Goal: Task Accomplishment & Management: Use online tool/utility

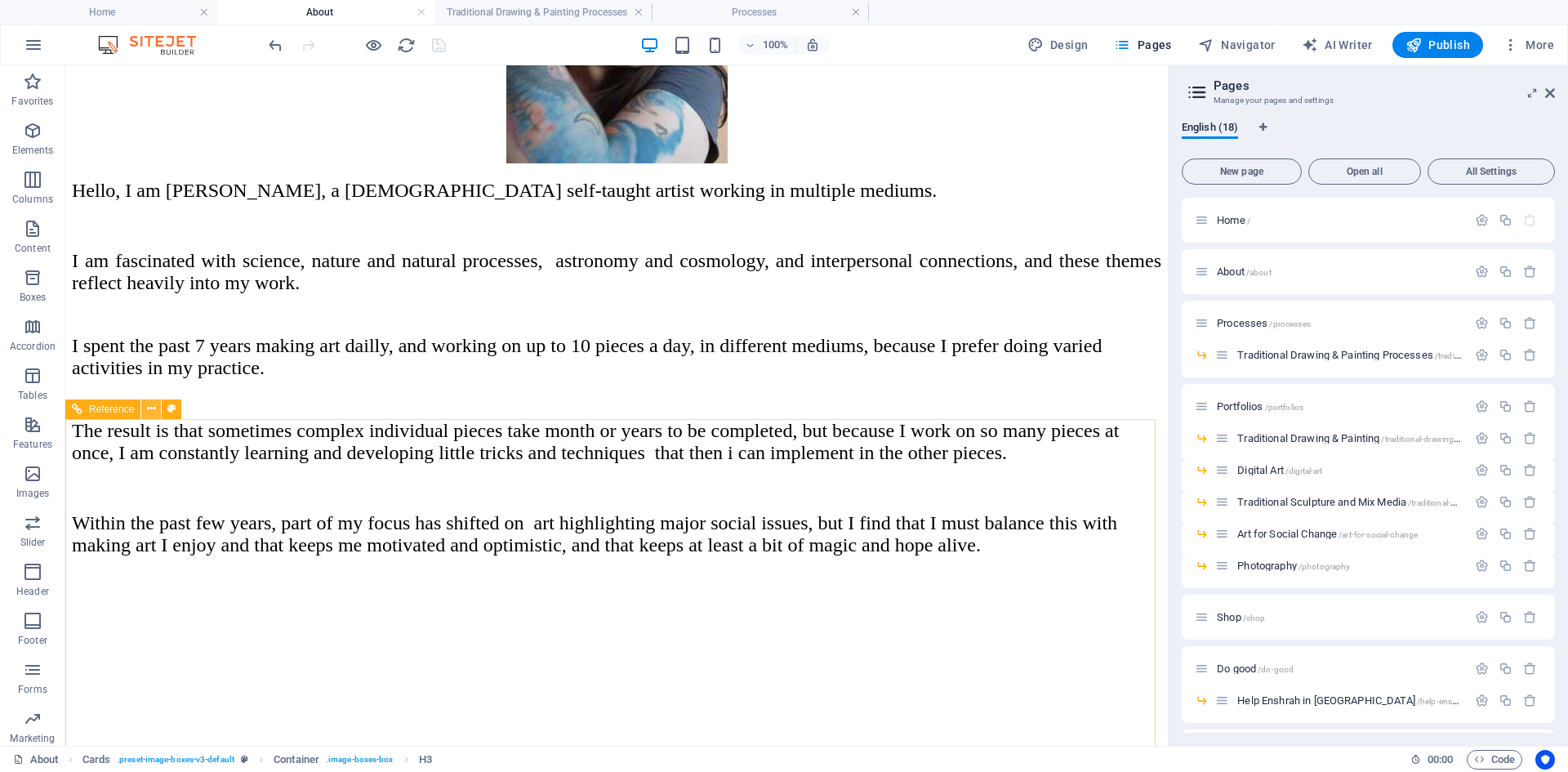
click at [155, 404] on icon at bounding box center [151, 409] width 9 height 17
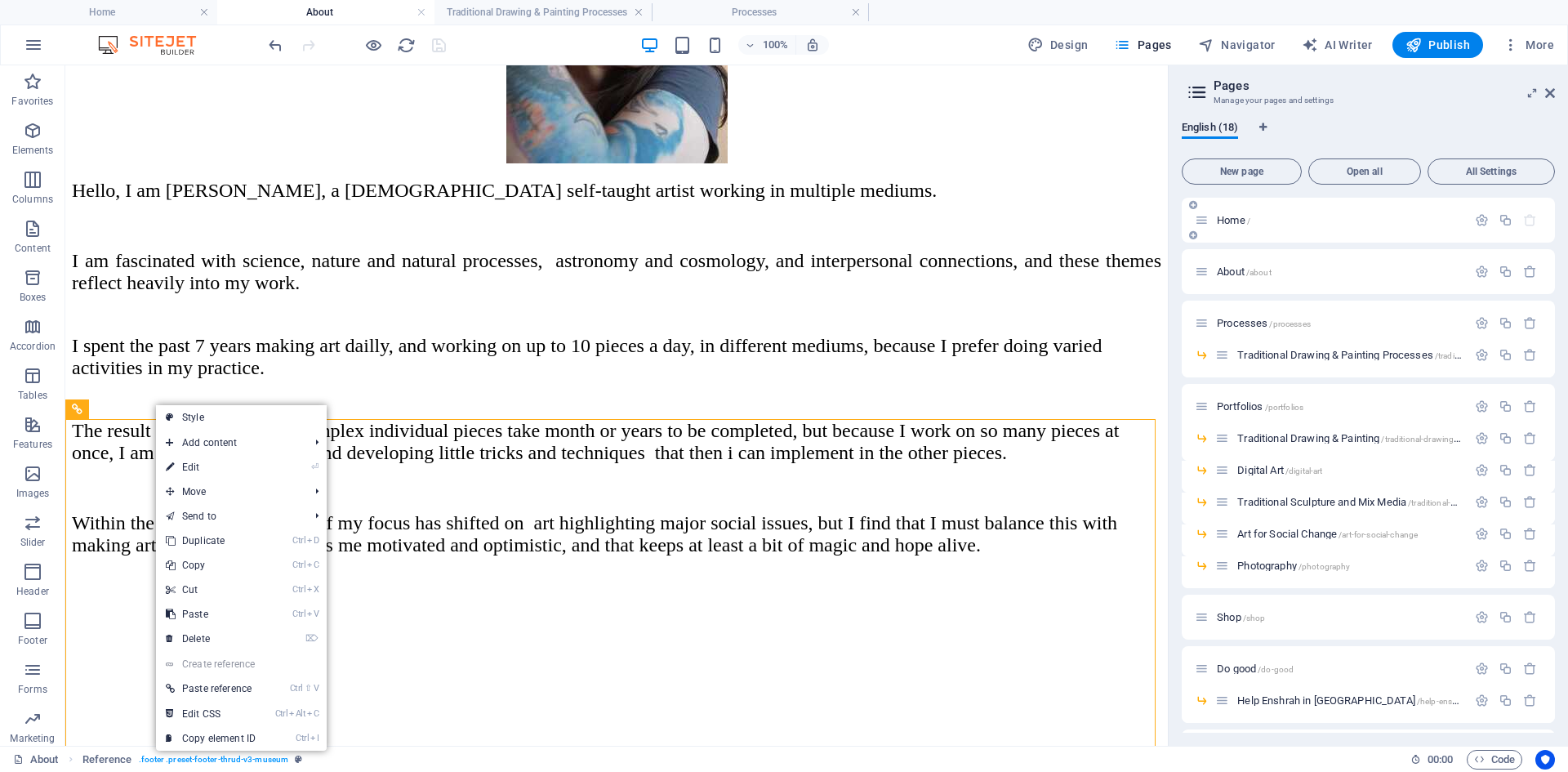
click at [1232, 219] on span "Home /" at bounding box center [1233, 220] width 33 height 12
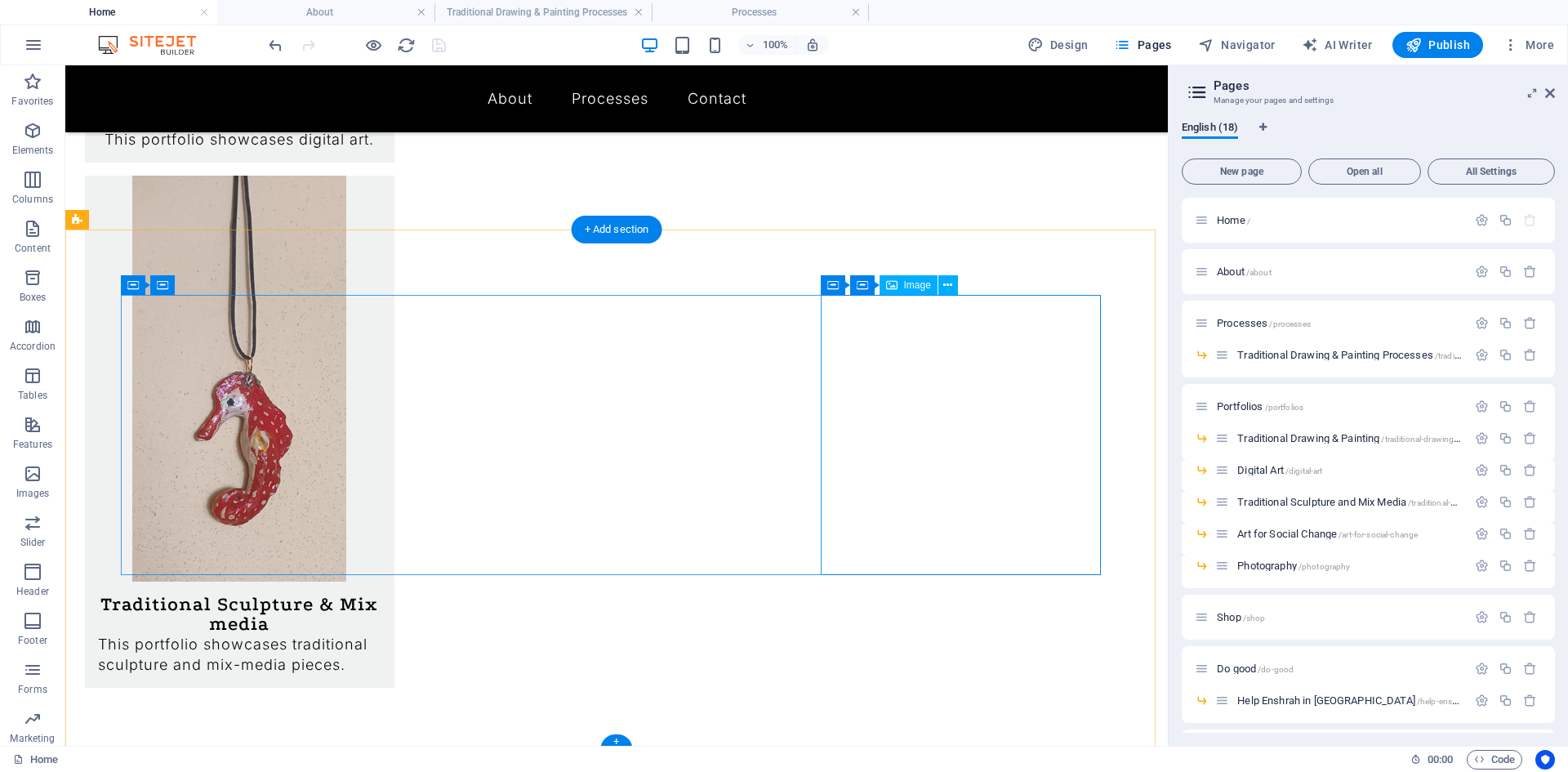
scroll to position [1439, 0]
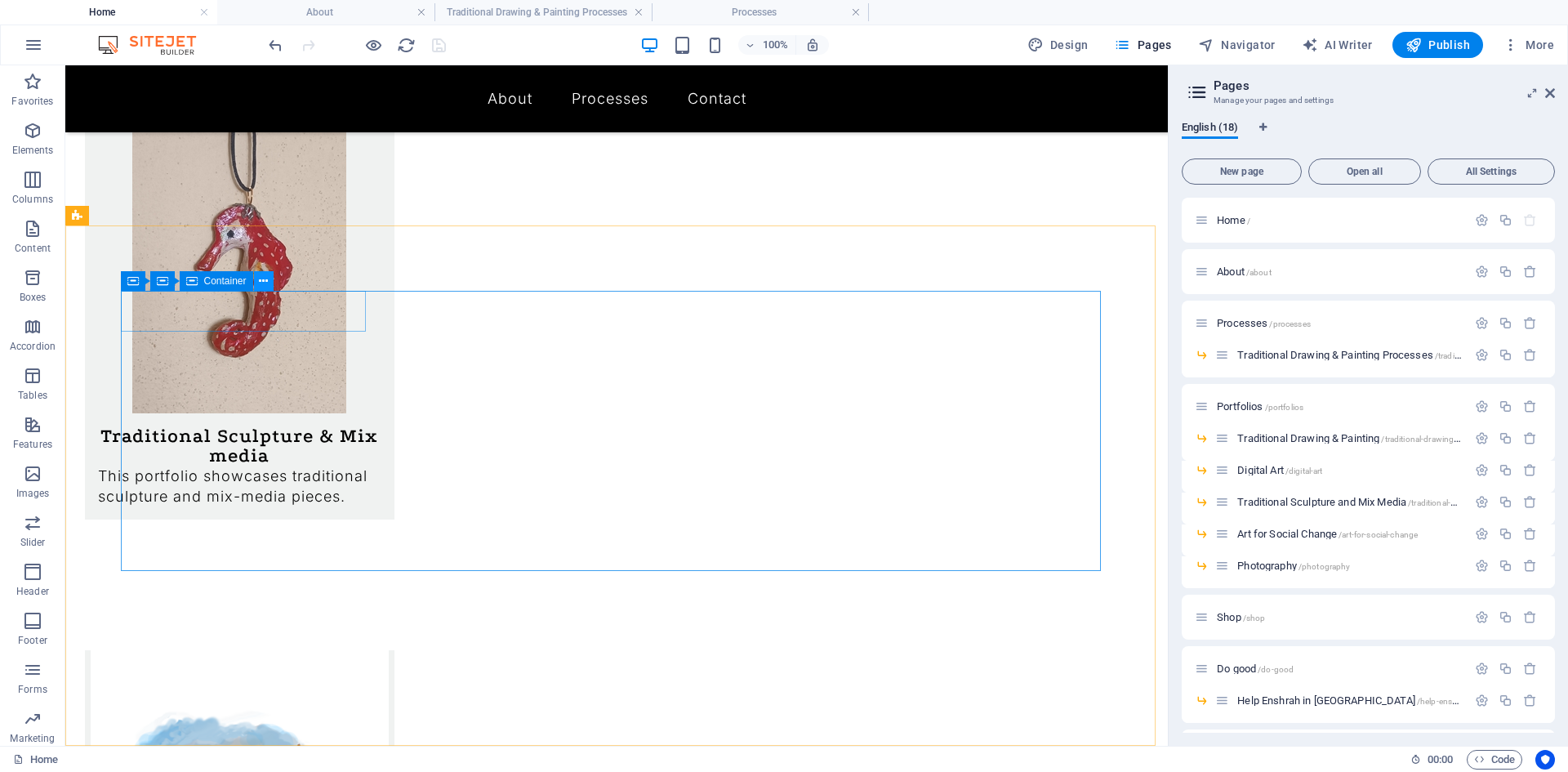
click at [263, 281] on icon at bounding box center [263, 281] width 9 height 17
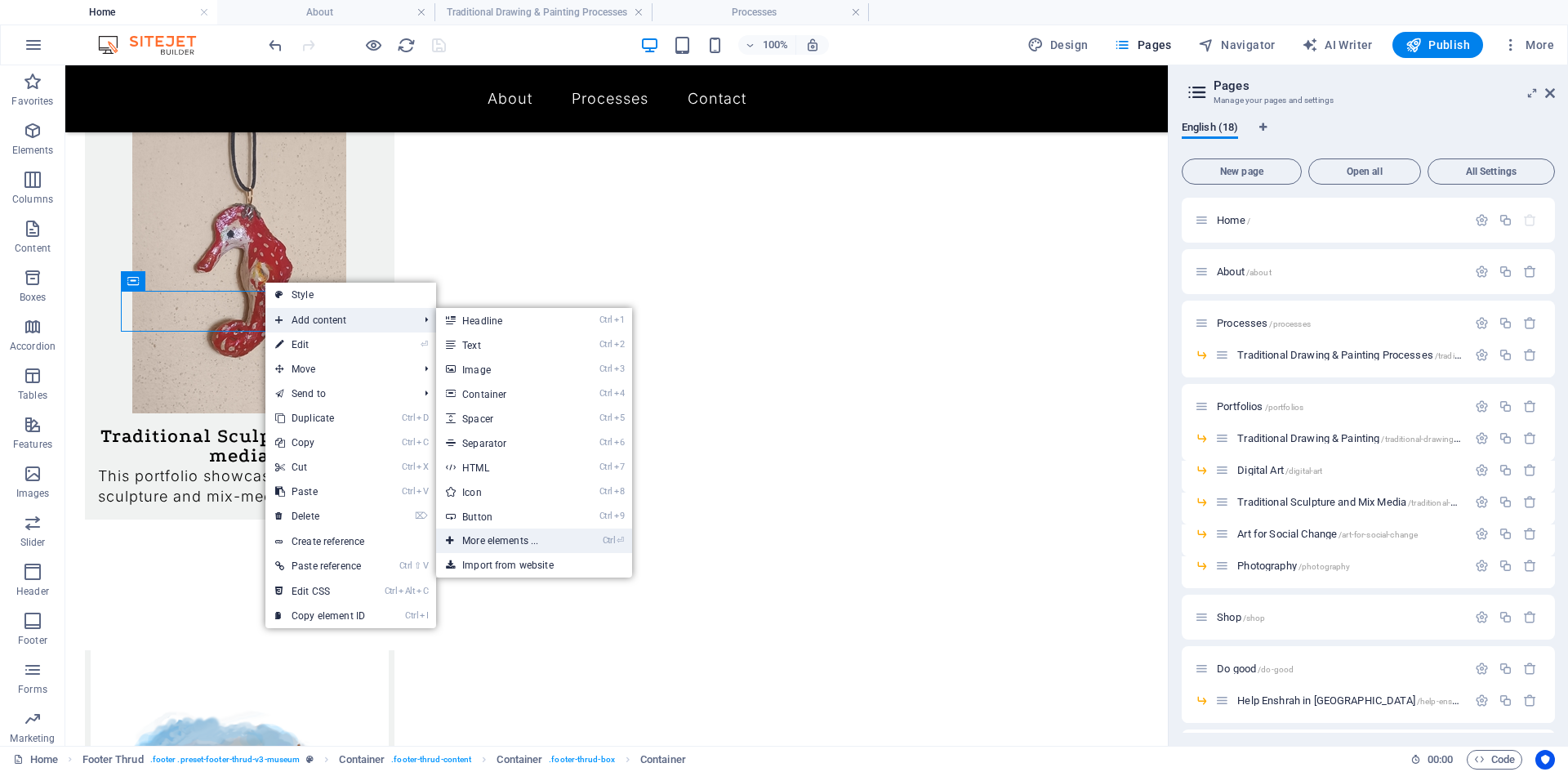
click at [483, 541] on link "Ctrl ⏎ More elements ..." at bounding box center [503, 541] width 135 height 25
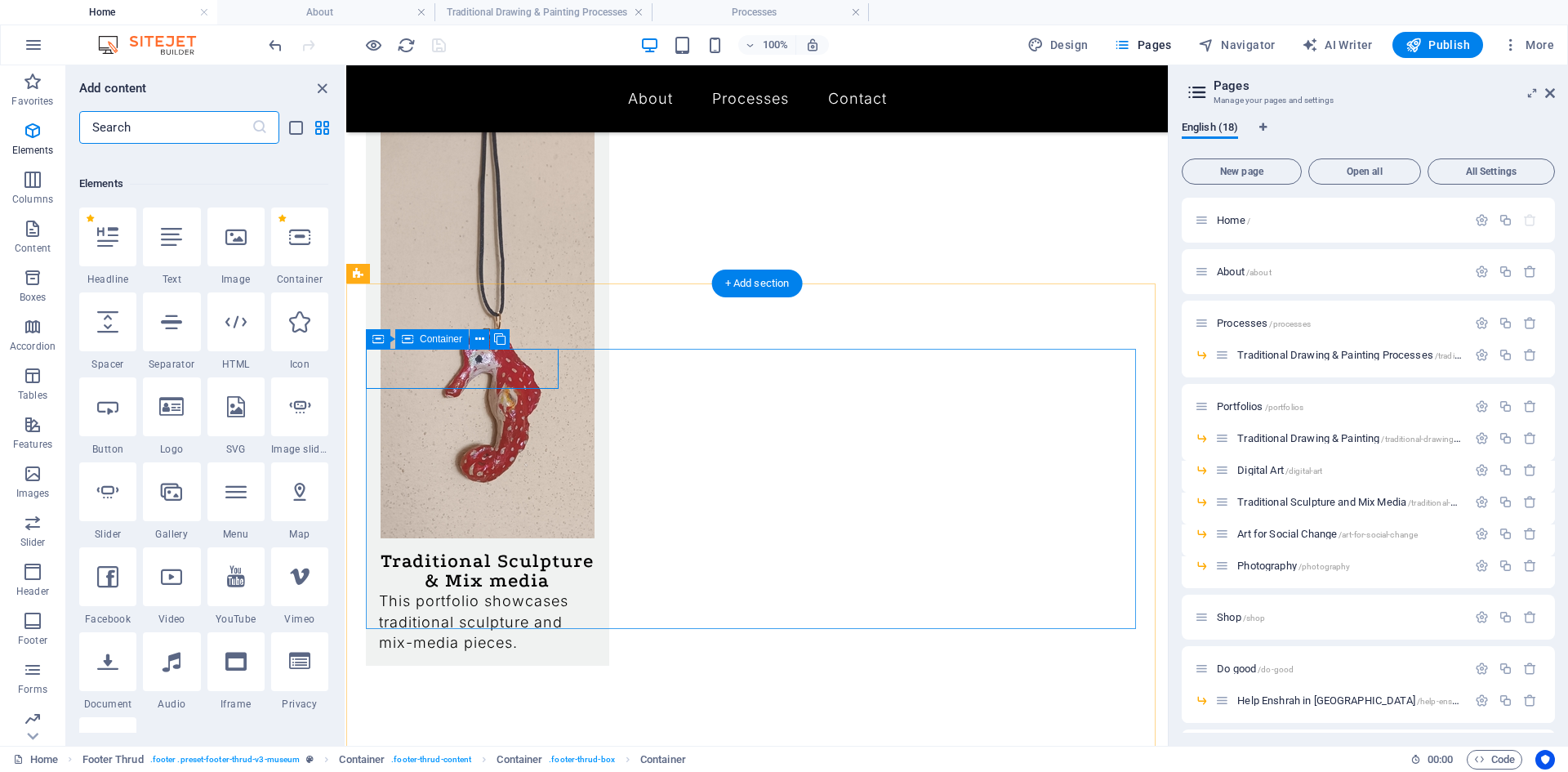
scroll to position [174, 0]
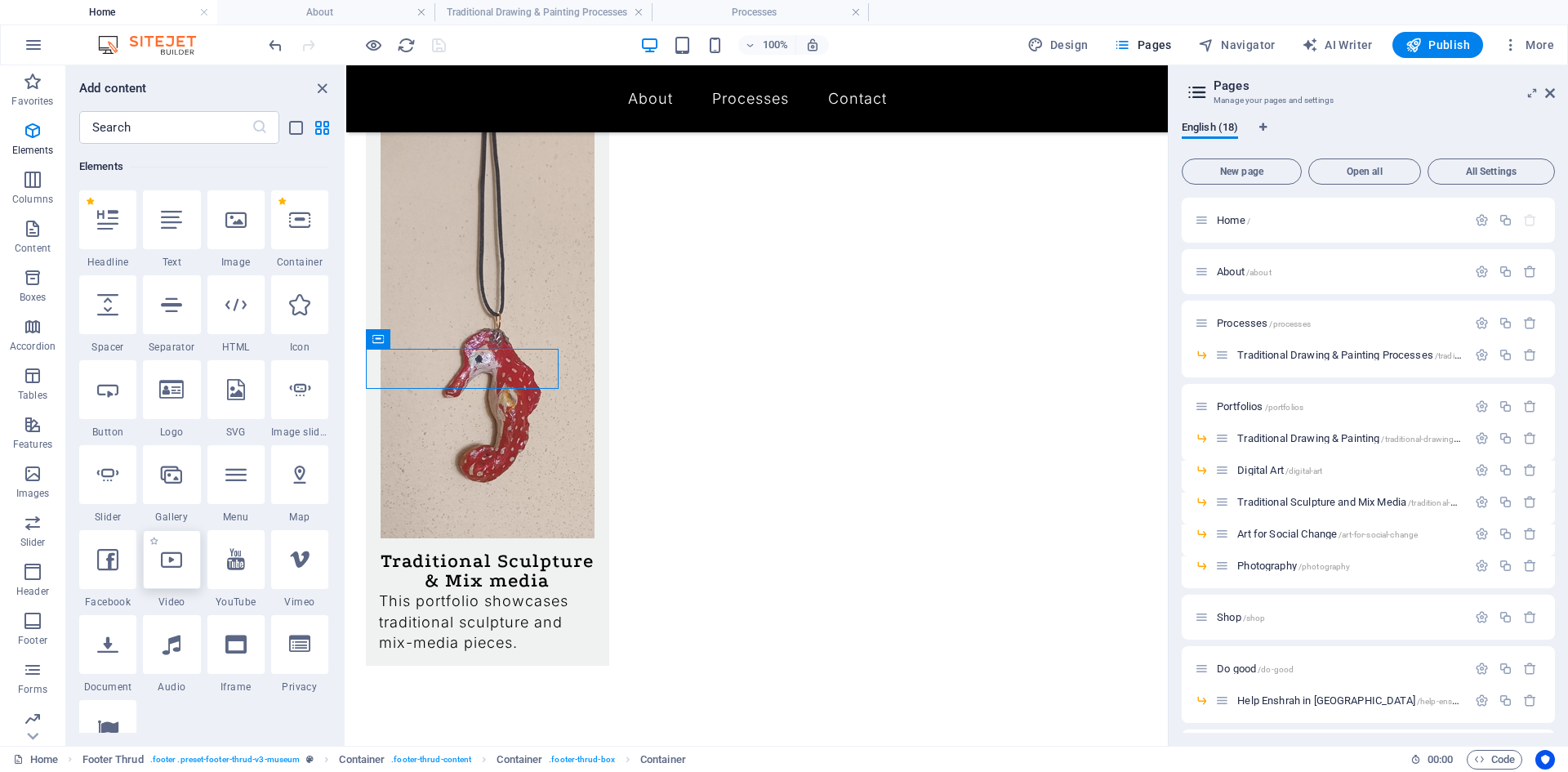
click at [175, 571] on div at bounding box center [171, 559] width 57 height 59
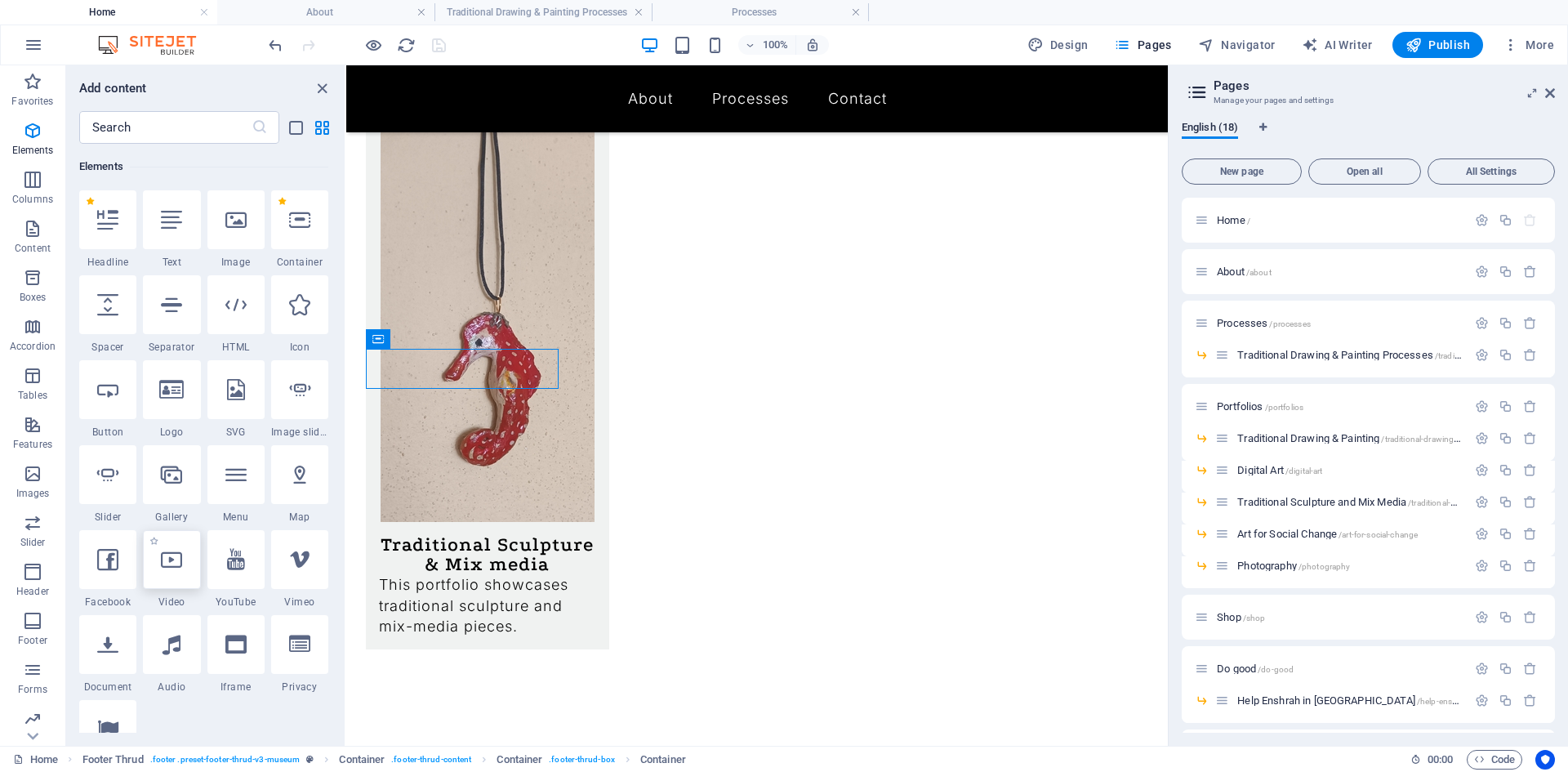
select select "%"
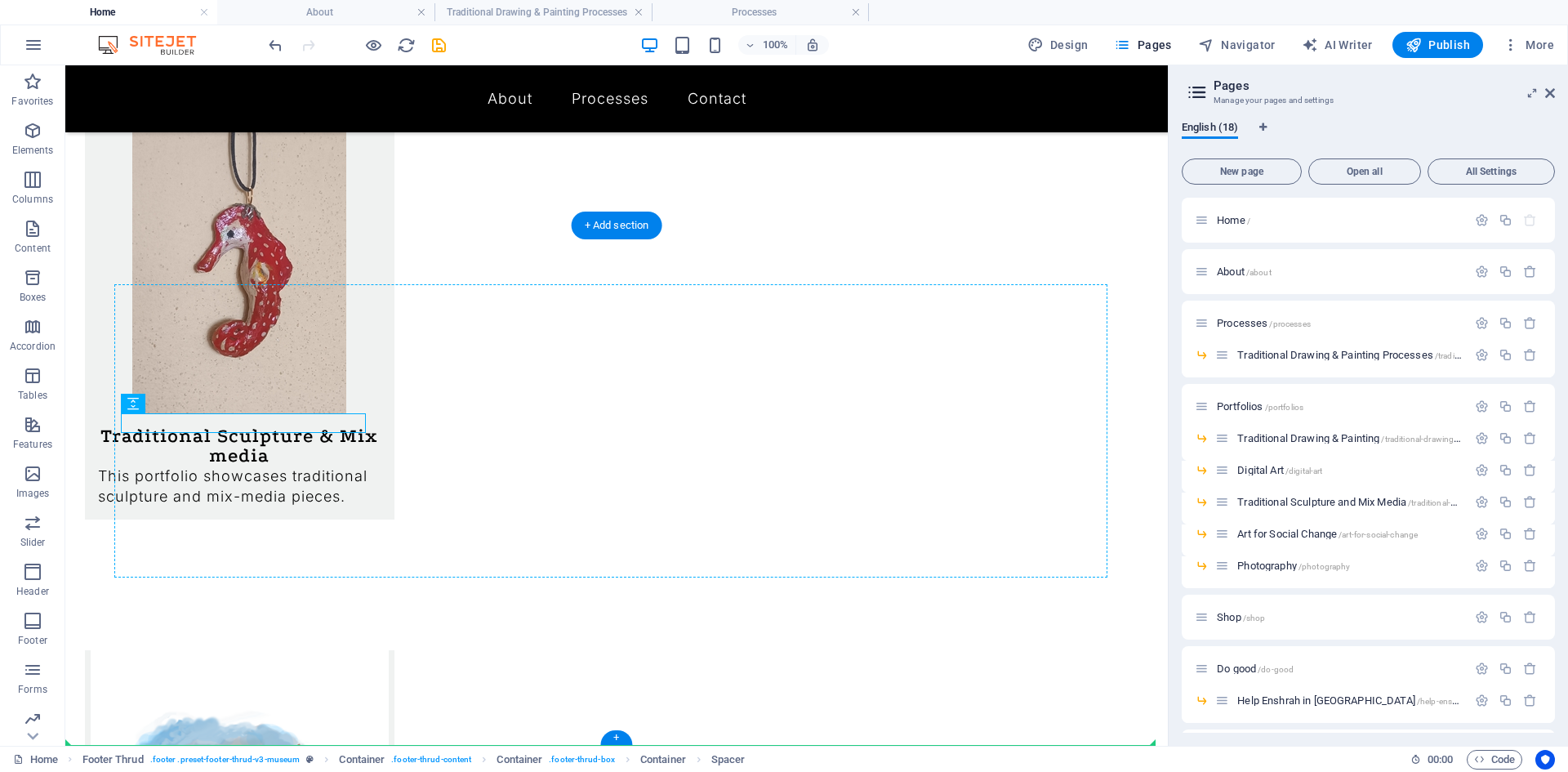
drag, startPoint x: 269, startPoint y: 471, endPoint x: 788, endPoint y: 523, distance: 521.6
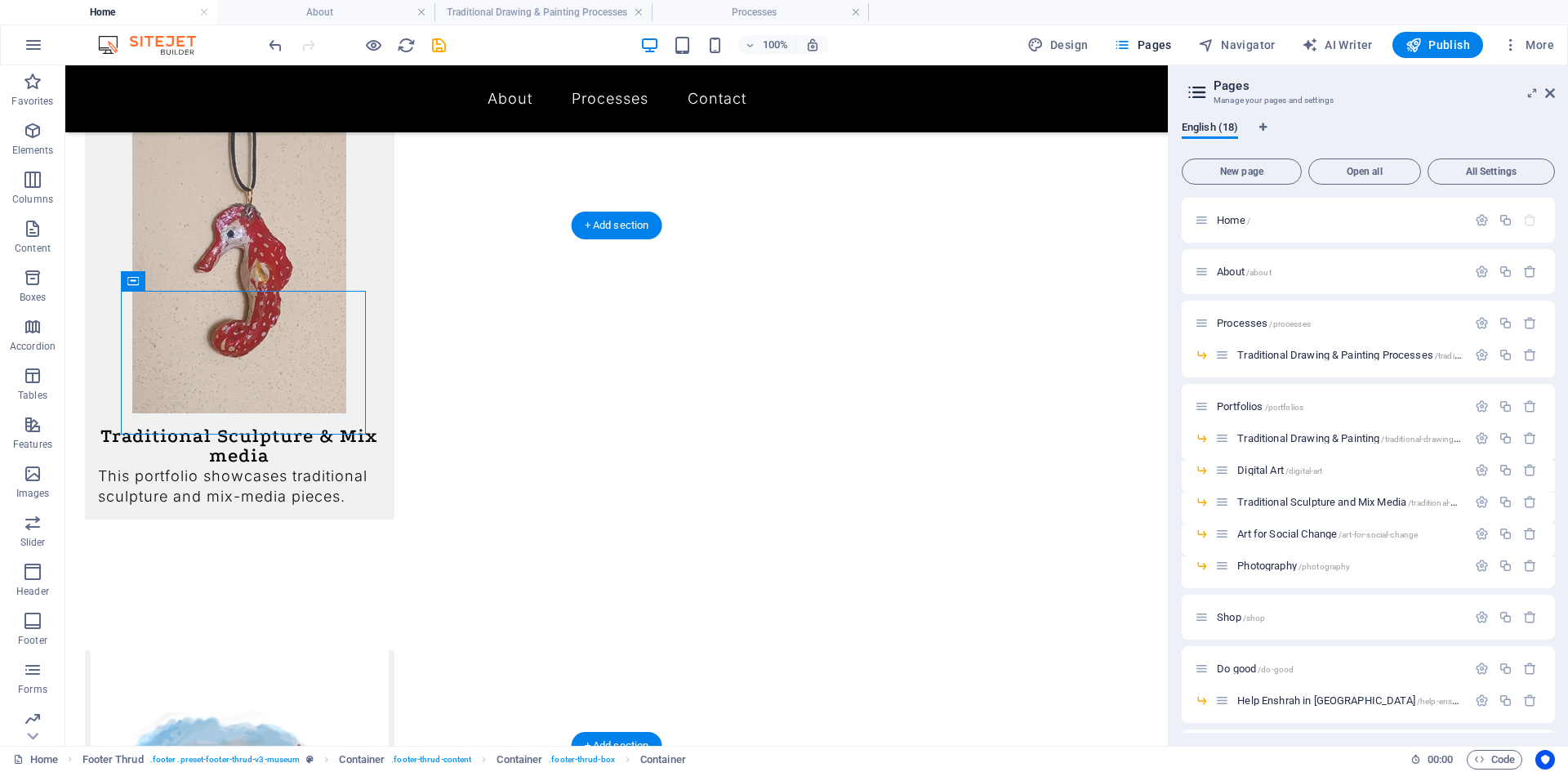
drag, startPoint x: 360, startPoint y: 423, endPoint x: 373, endPoint y: 441, distance: 22.2
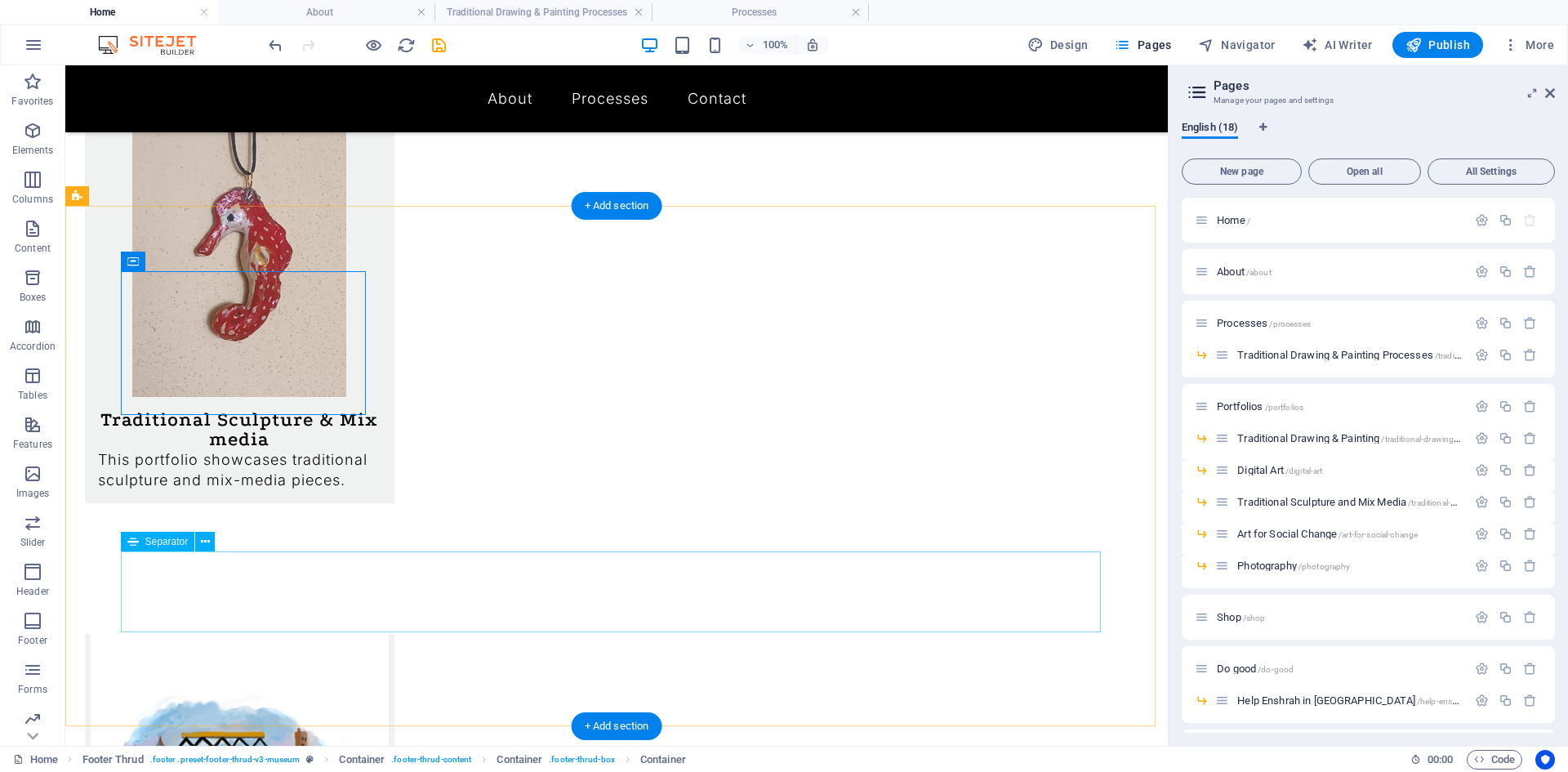
scroll to position [1458, 0]
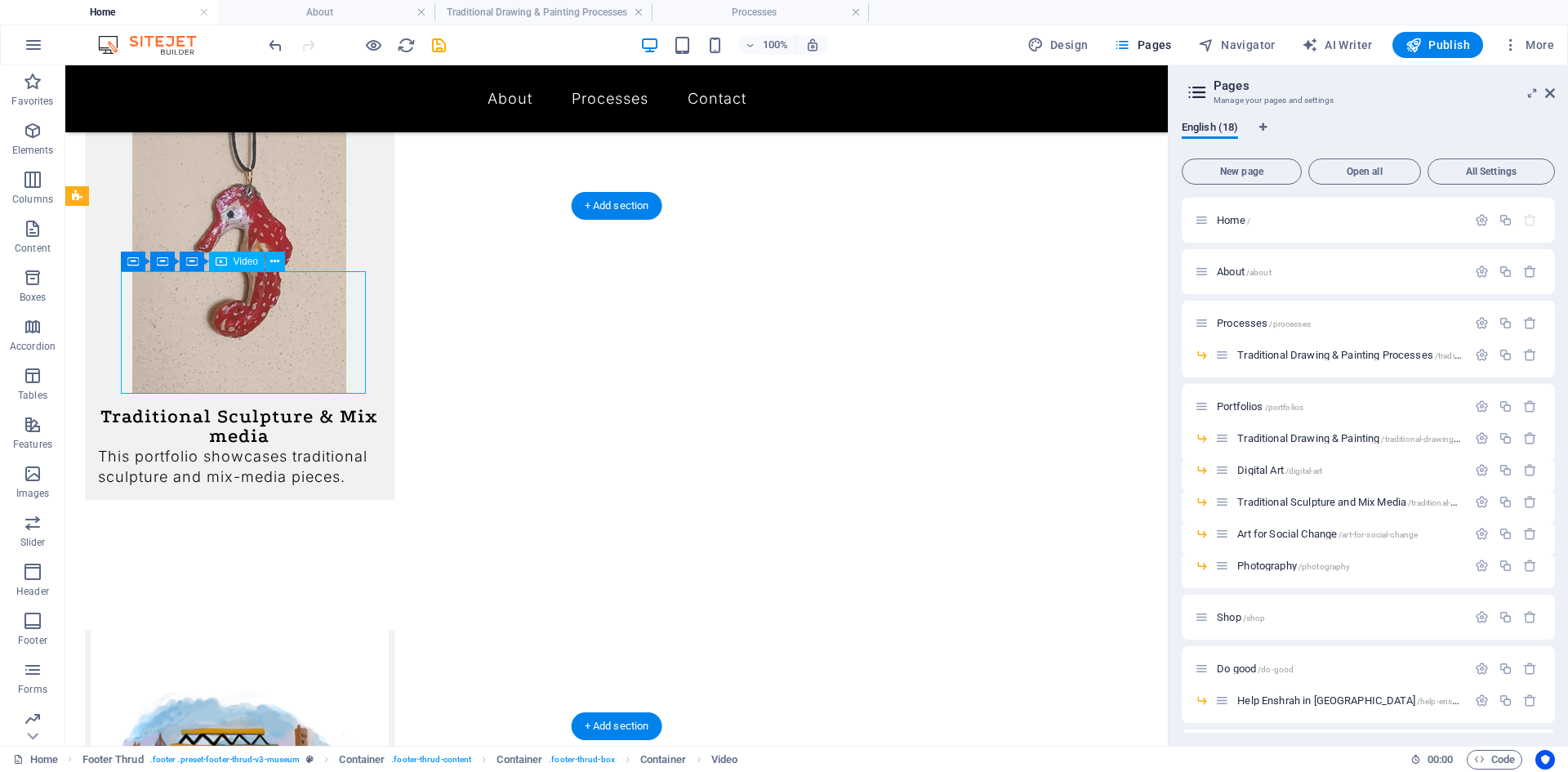
select select "%"
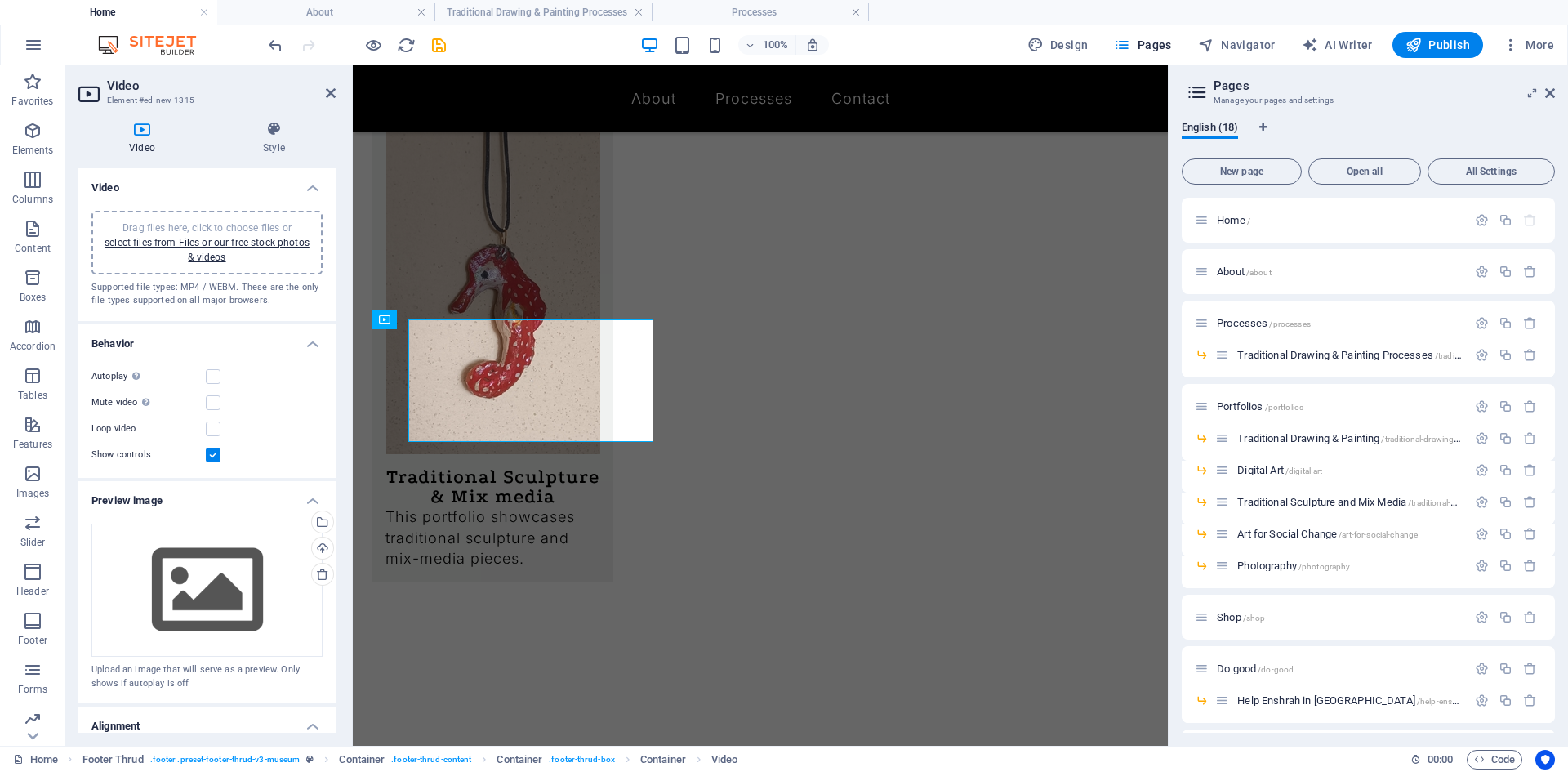
scroll to position [1410, 0]
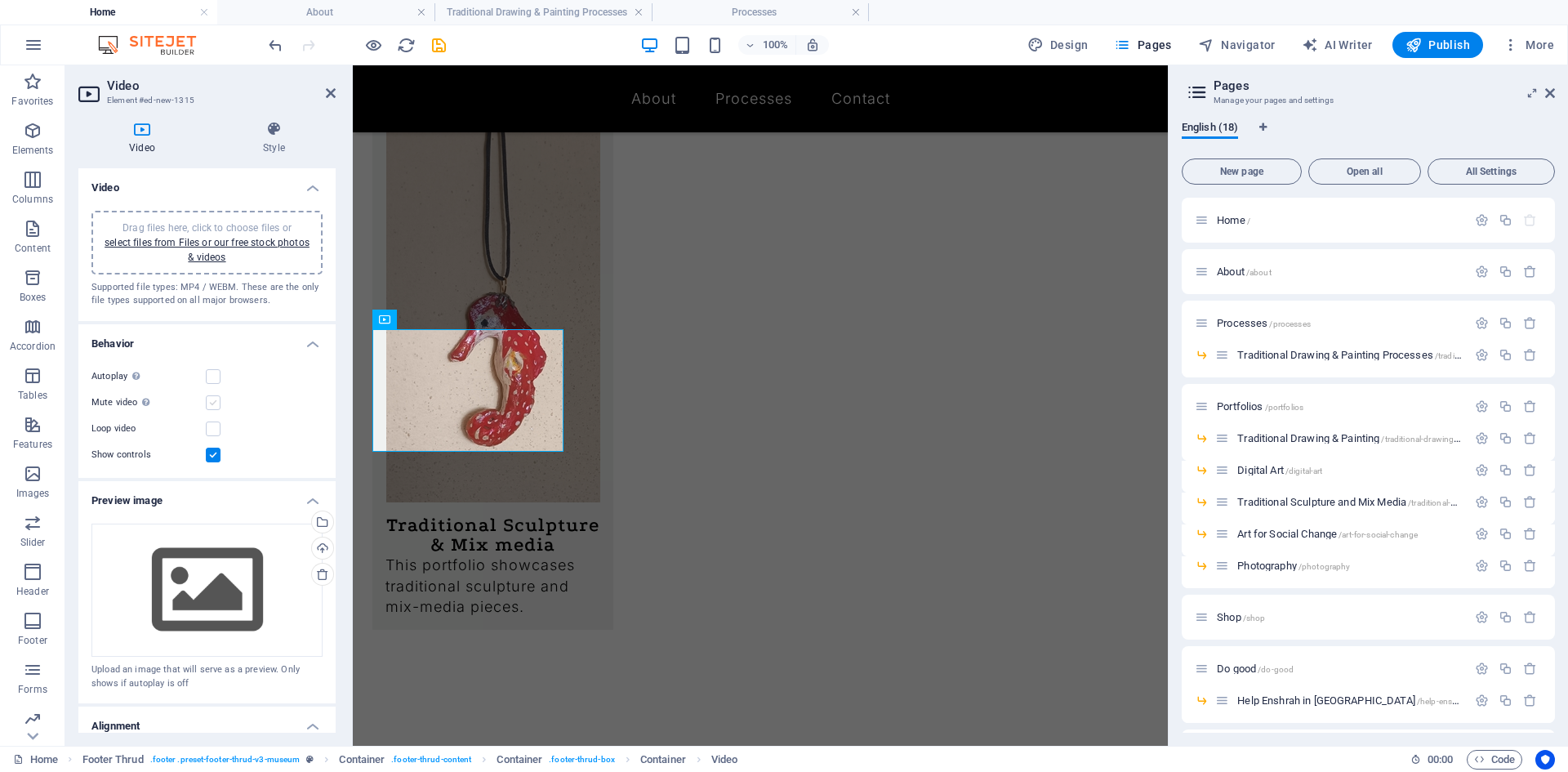
click at [218, 402] on label at bounding box center [212, 402] width 14 height 14
click at [0, 0] on input "Mute video Autoplay will be available if muted is checked" at bounding box center [0, 0] width 0 height 0
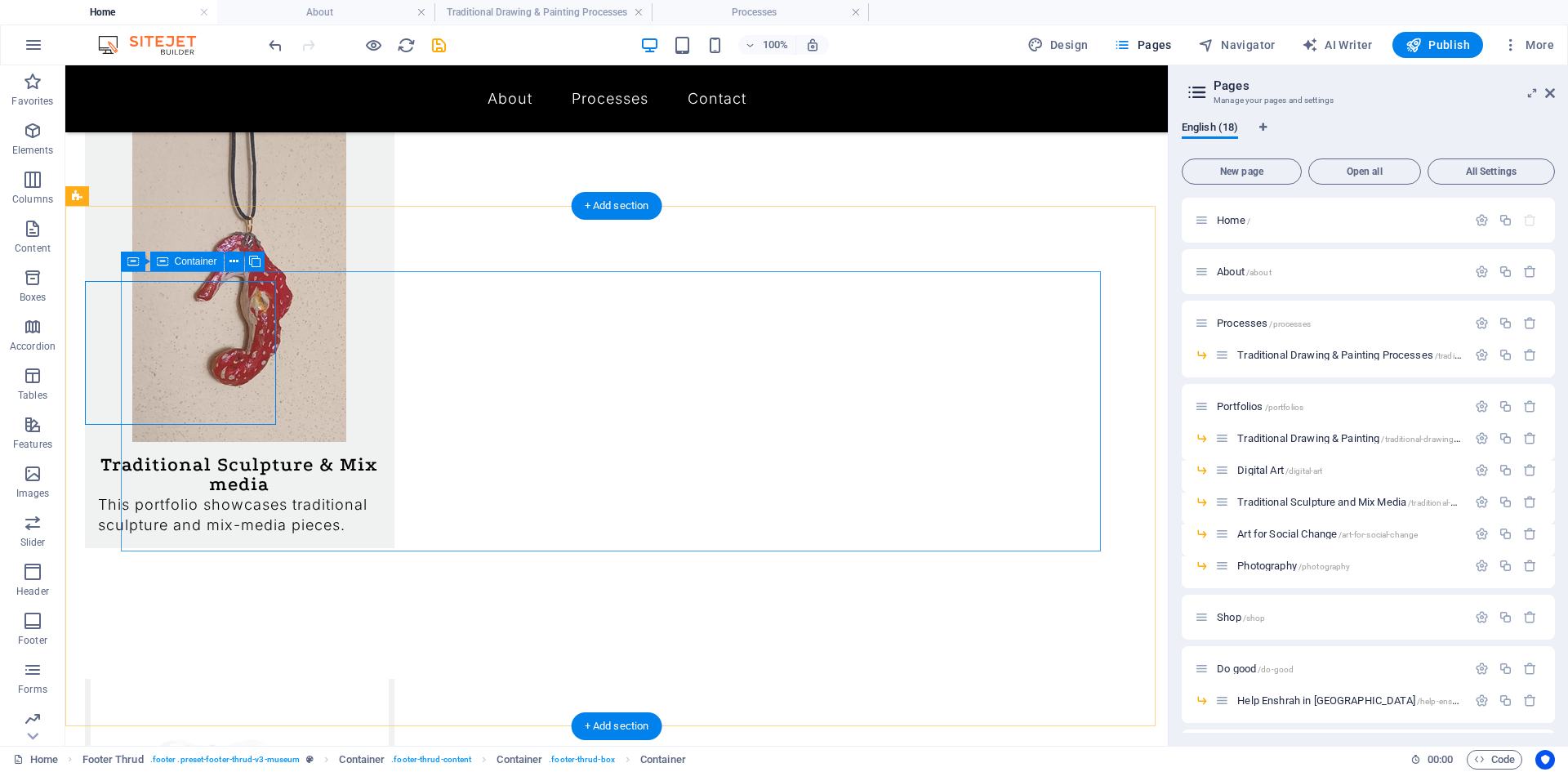
scroll to position [1458, 0]
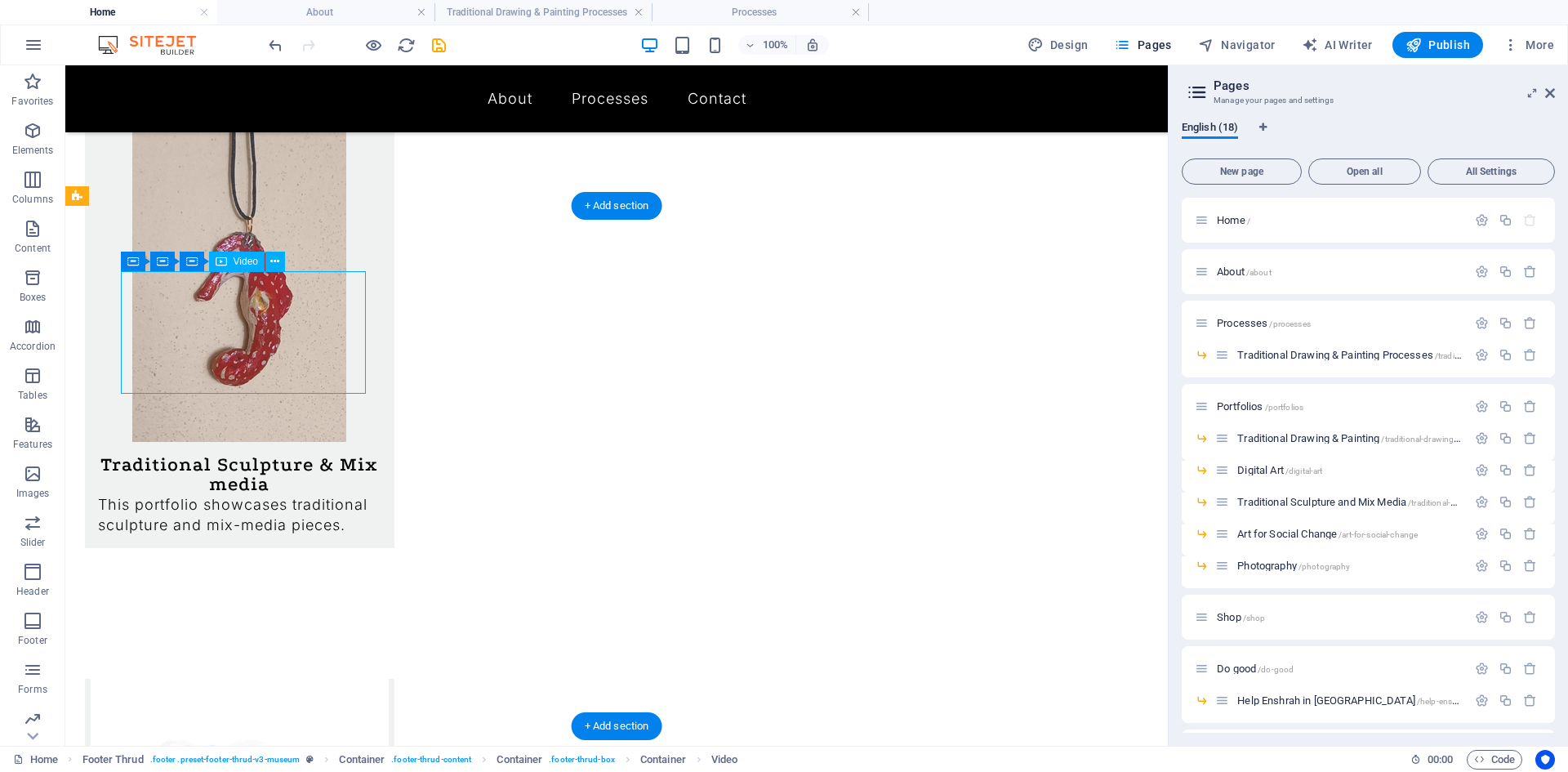
select select "%"
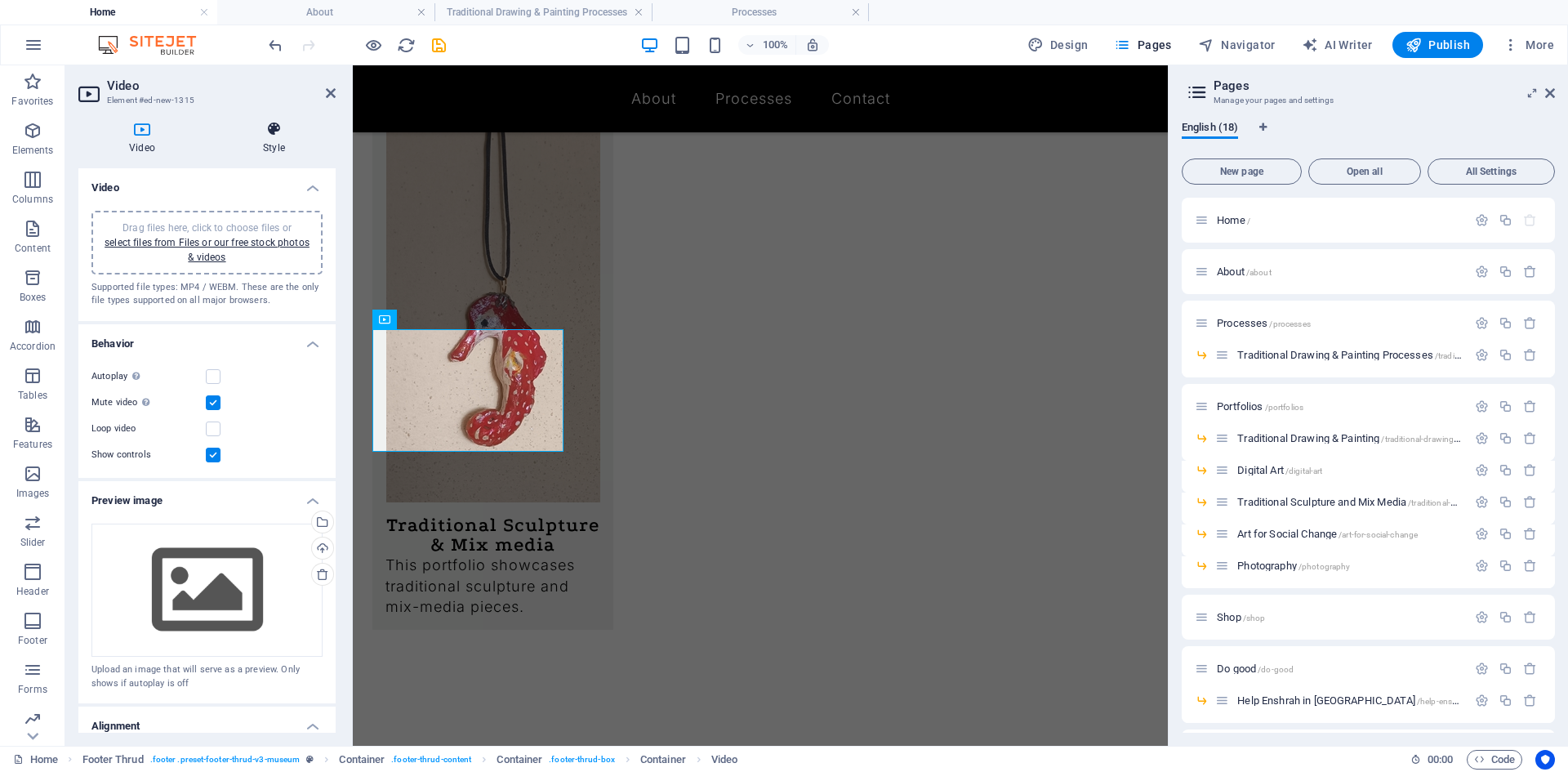
click at [267, 146] on h4 "Style" at bounding box center [274, 138] width 123 height 34
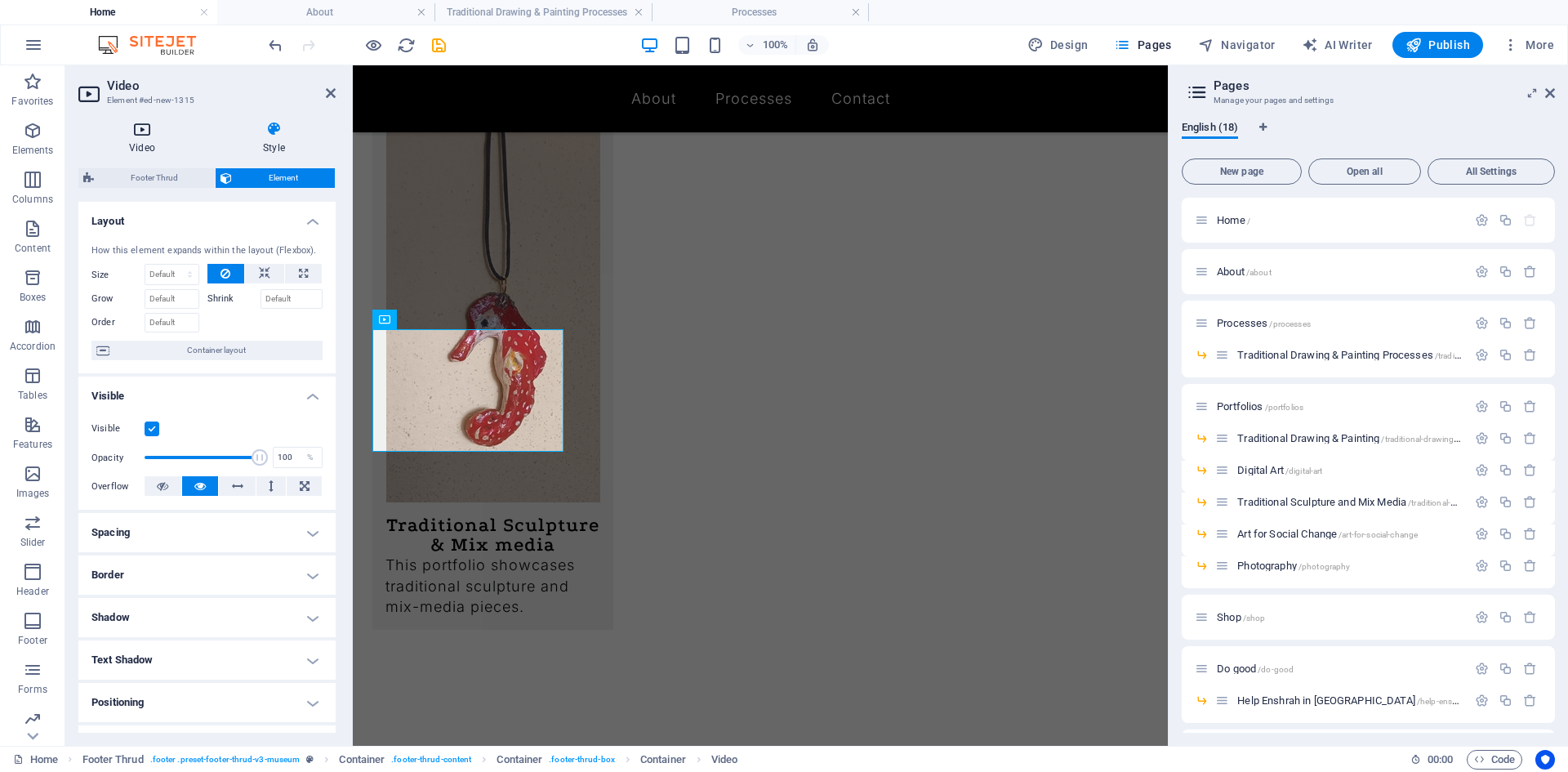
click at [152, 124] on icon at bounding box center [142, 128] width 127 height 16
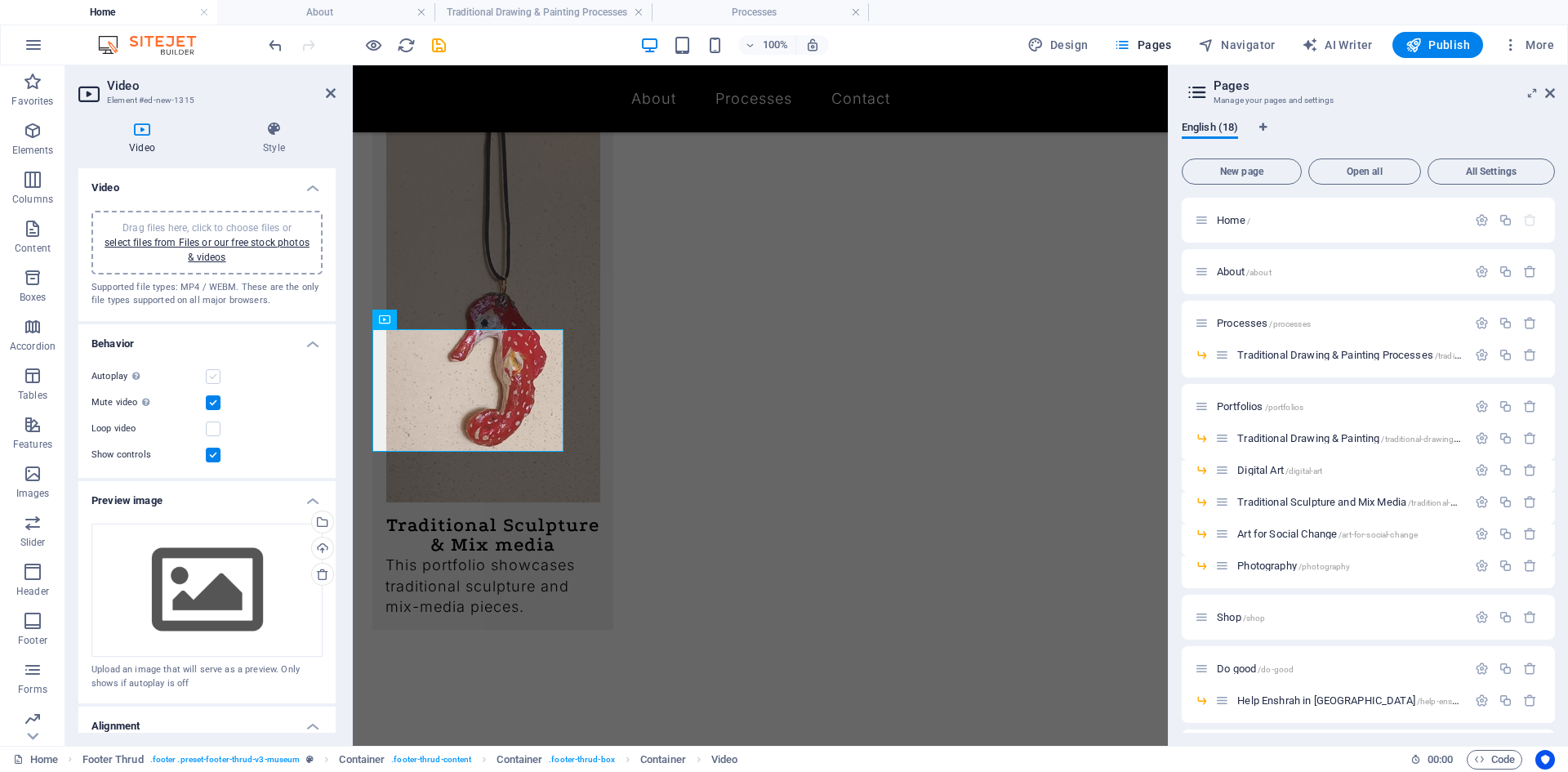
click at [208, 374] on label at bounding box center [212, 376] width 14 height 14
click at [0, 0] on input "Autoplay Autoplay is only available if muted is checked" at bounding box center [0, 0] width 0 height 0
click at [209, 433] on label at bounding box center [212, 429] width 14 height 14
click at [0, 0] on input "Loop video" at bounding box center [0, 0] width 0 height 0
